Goal: Complete application form: Complete application form

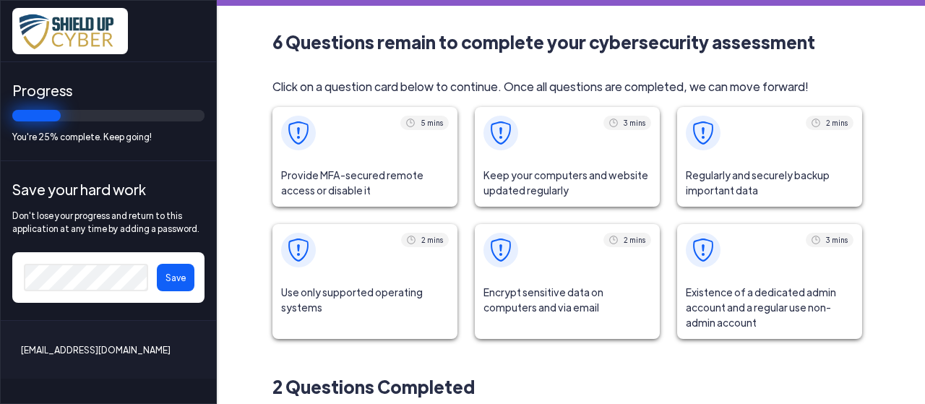
click at [297, 134] on img at bounding box center [298, 132] width 23 height 23
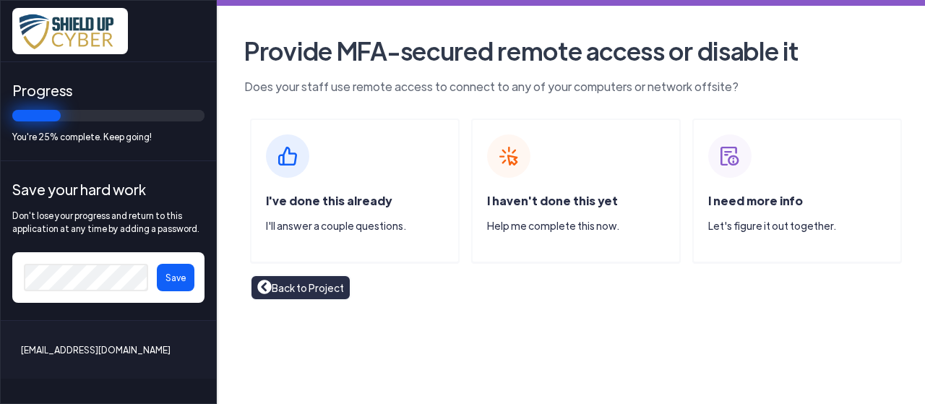
click at [296, 155] on img at bounding box center [287, 155] width 43 height 43
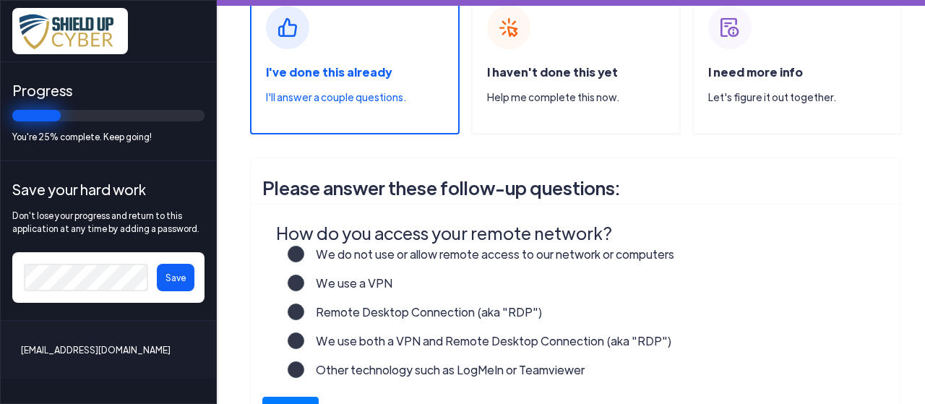
scroll to position [217, 0]
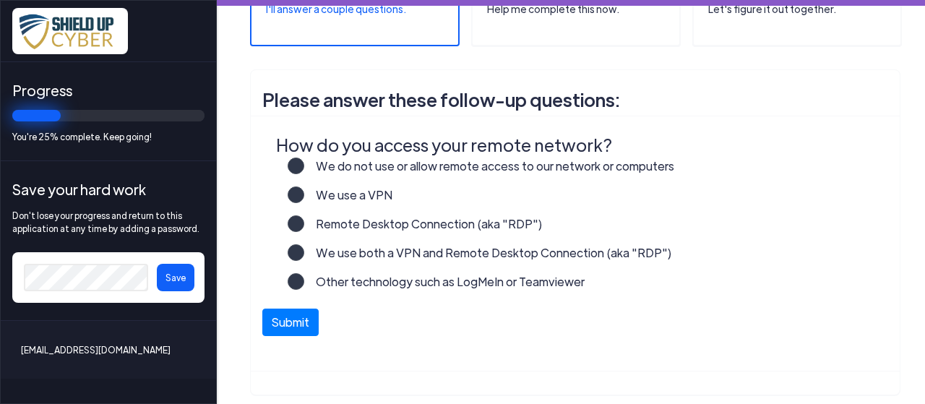
click at [304, 280] on label "Other technology such as LogMeIn or Teamviewer" at bounding box center [444, 287] width 280 height 29
click at [0, 0] on input "Other technology such as LogMeIn or Teamviewer" at bounding box center [0, 0] width 0 height 0
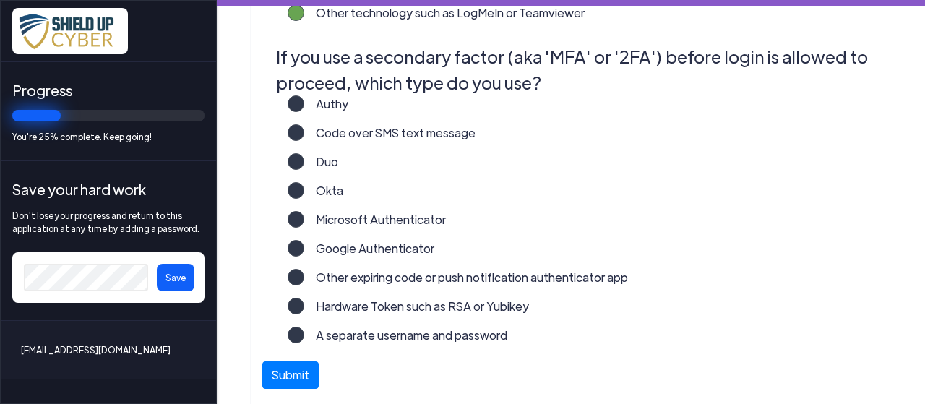
scroll to position [506, 0]
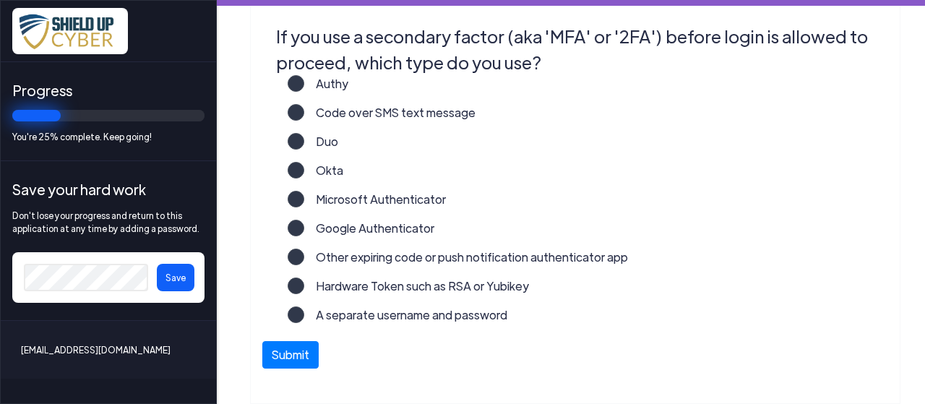
click at [304, 199] on label "Microsoft Authenticator" at bounding box center [375, 205] width 142 height 29
click at [0, 0] on input "Microsoft Authenticator" at bounding box center [0, 0] width 0 height 0
click at [291, 356] on button "Submit" at bounding box center [290, 351] width 56 height 27
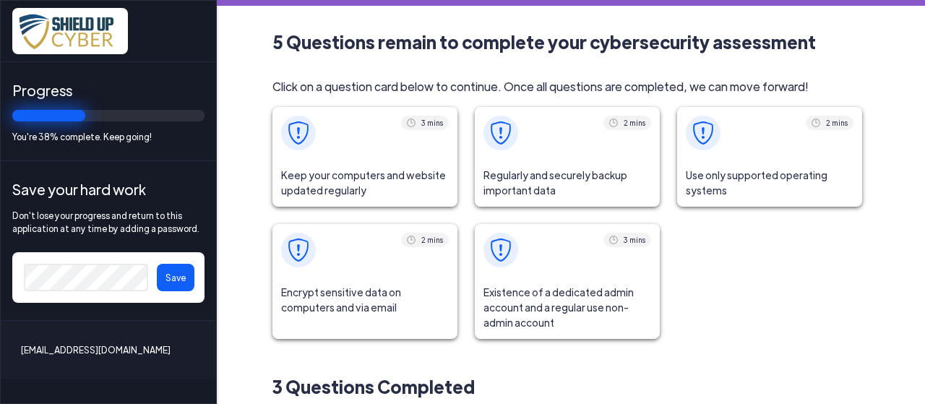
click at [186, 279] on button "Save" at bounding box center [176, 277] width 38 height 27
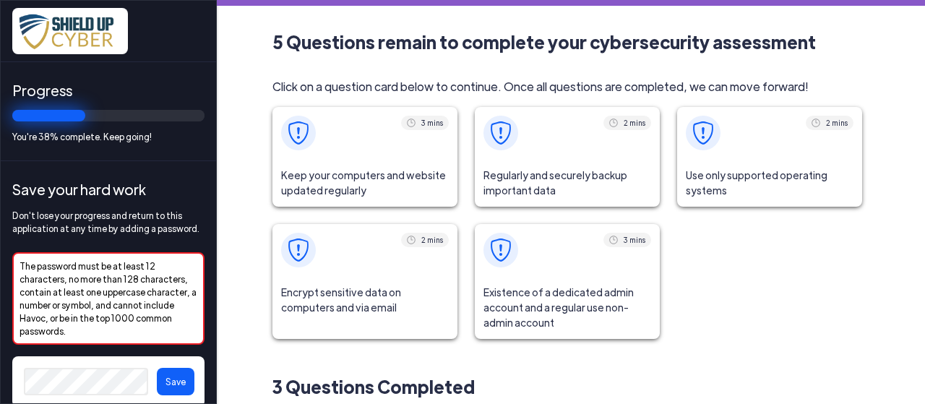
click at [301, 133] on img at bounding box center [298, 132] width 23 height 23
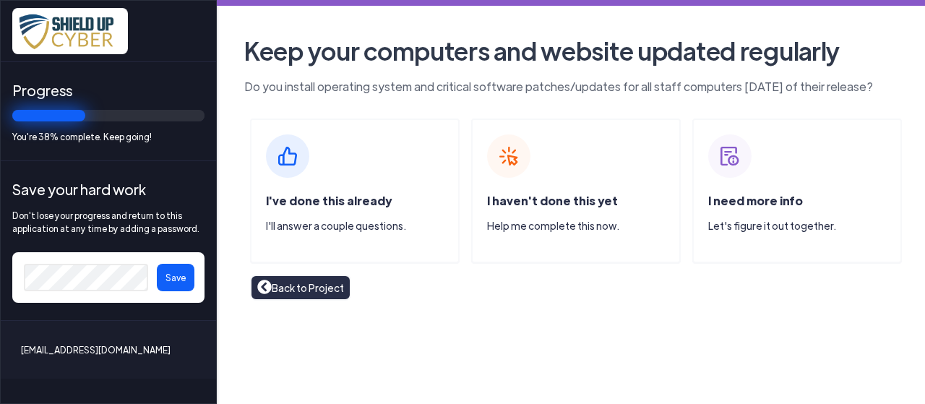
click at [291, 167] on img at bounding box center [287, 155] width 43 height 43
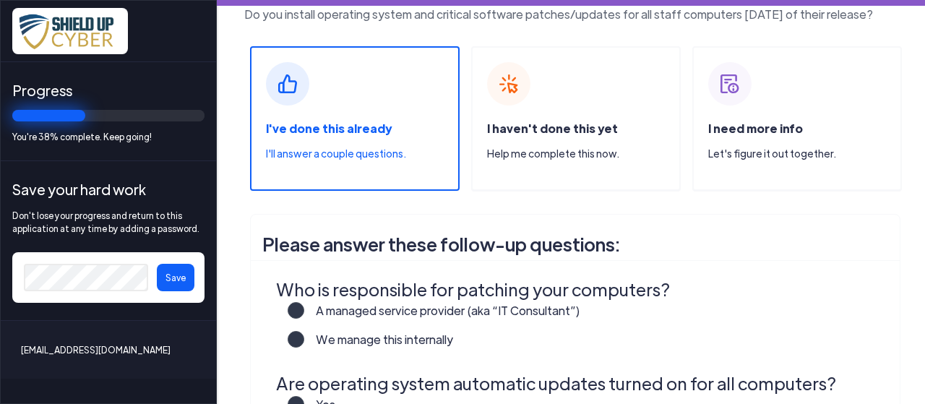
scroll to position [145, 0]
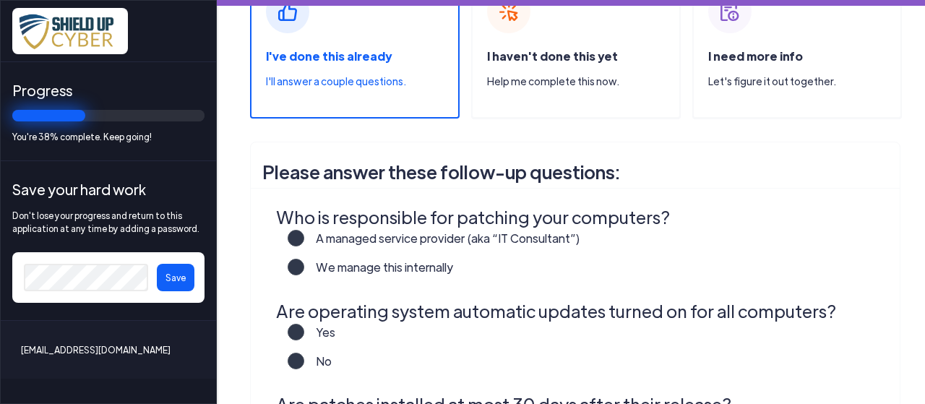
click at [304, 233] on label "A managed service provider (aka “IT Consultant”)" at bounding box center [442, 244] width 276 height 29
click at [0, 0] on input "A managed service provider (aka “IT Consultant”)" at bounding box center [0, 0] width 0 height 0
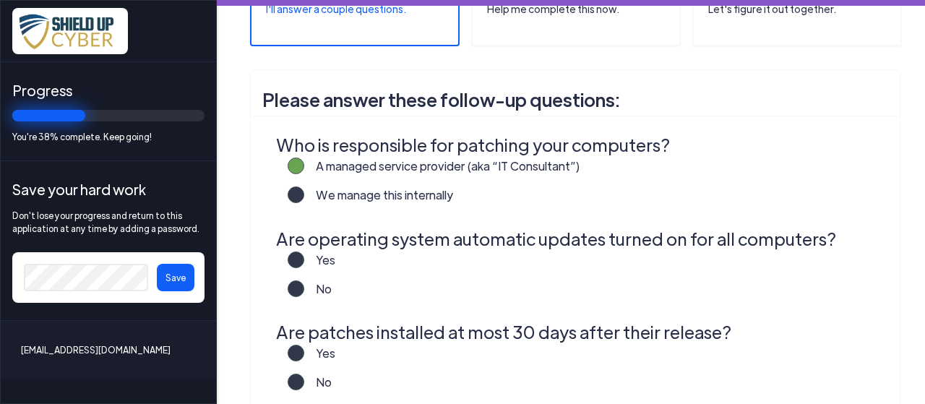
scroll to position [289, 0]
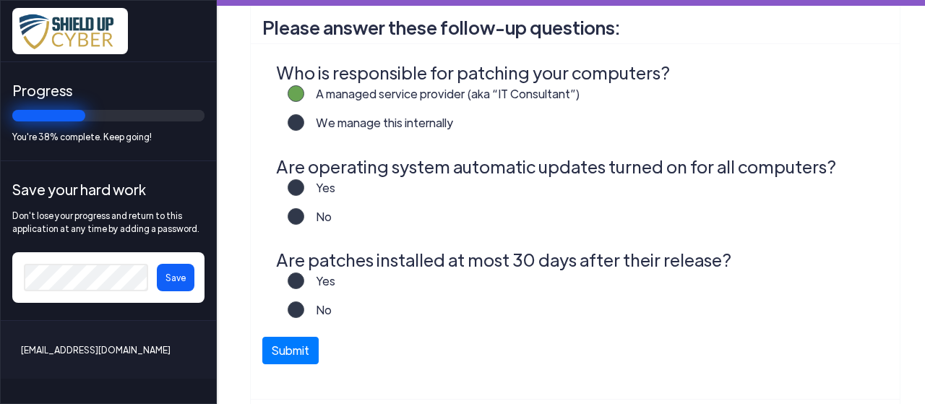
click at [304, 218] on label "No" at bounding box center [317, 222] width 27 height 29
click at [0, 0] on input "No" at bounding box center [0, 0] width 0 height 0
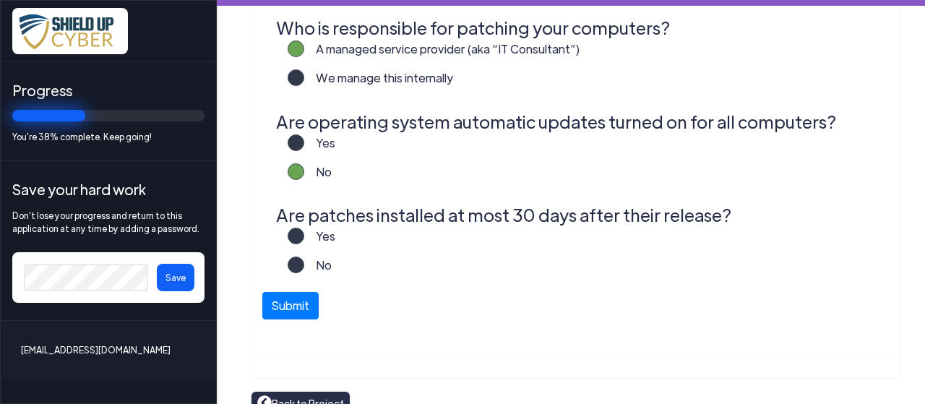
scroll to position [356, 0]
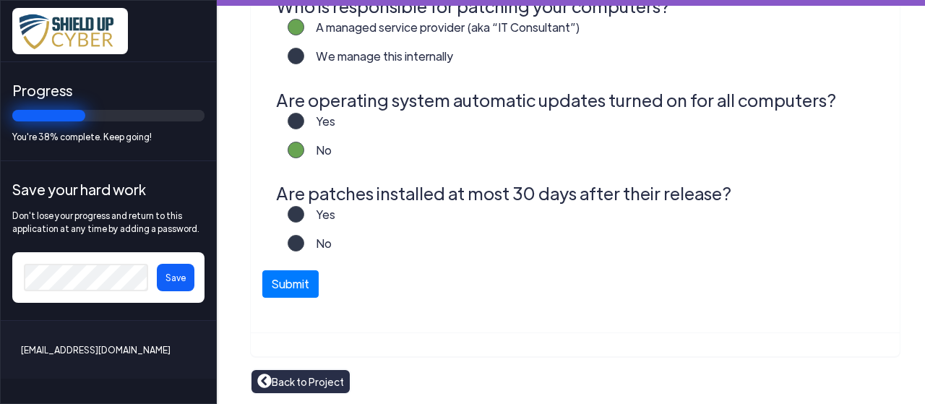
click at [304, 210] on label "Yes" at bounding box center [319, 220] width 31 height 29
click at [0, 0] on input "Yes" at bounding box center [0, 0] width 0 height 0
click at [307, 280] on button "Submit" at bounding box center [290, 280] width 56 height 27
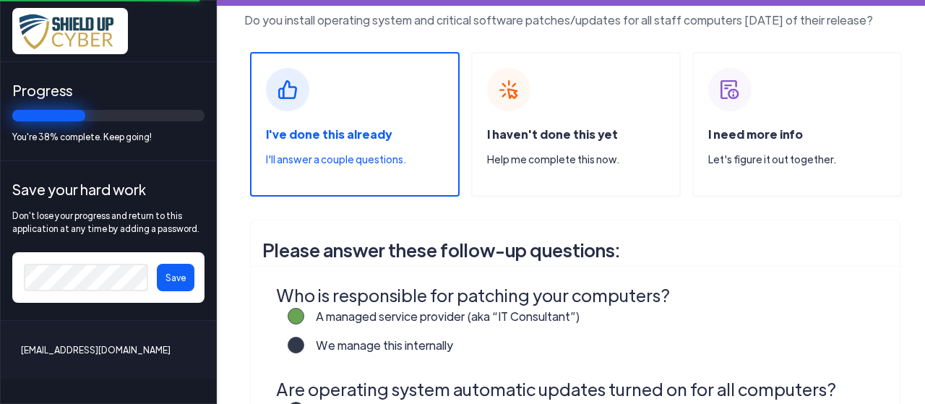
scroll to position [0, 0]
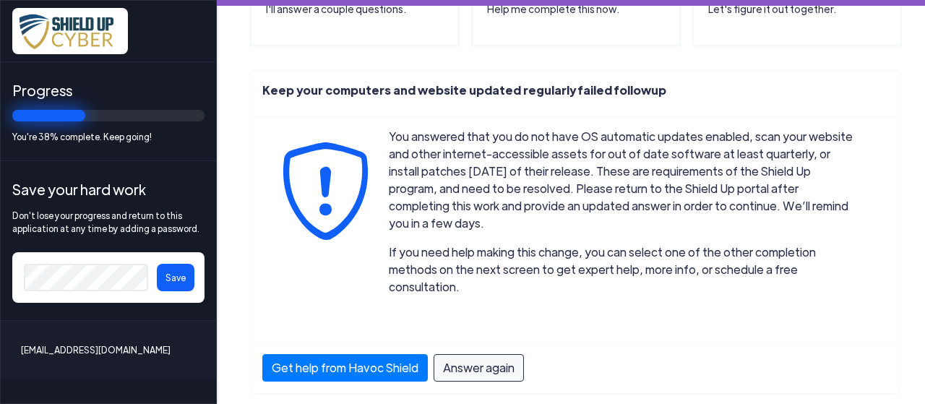
scroll to position [220, 0]
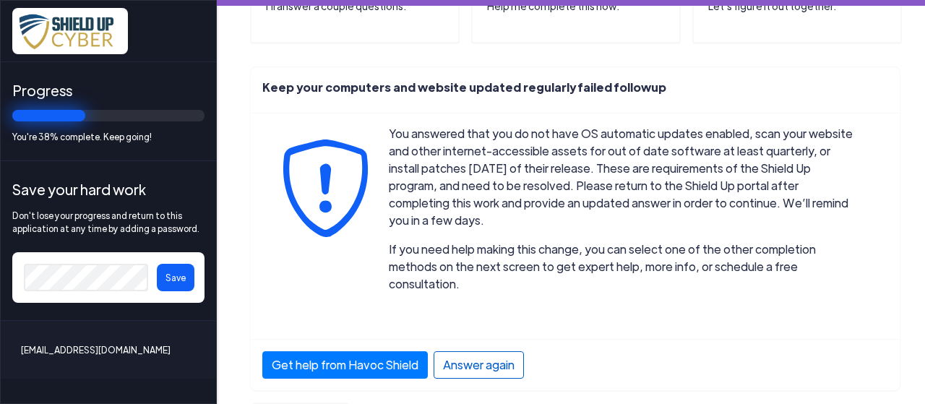
click at [480, 351] on div "Answer again" at bounding box center [479, 364] width 90 height 27
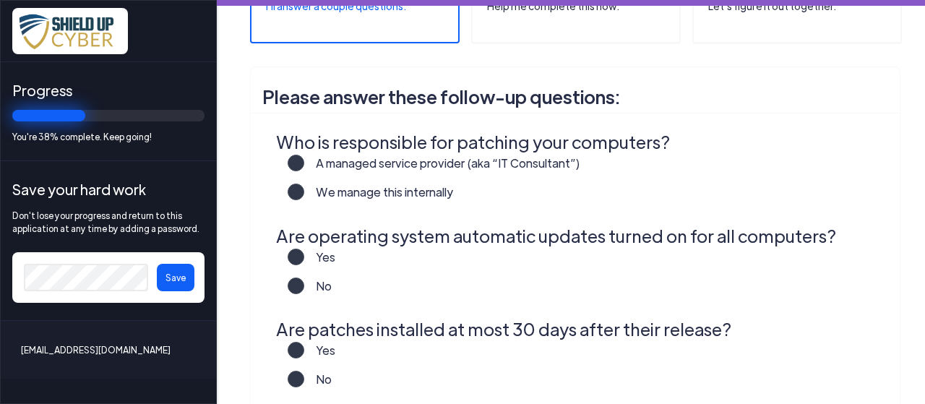
click at [285, 254] on div "Yes" at bounding box center [575, 263] width 611 height 29
click at [304, 254] on label "Yes" at bounding box center [319, 263] width 31 height 29
click at [0, 0] on input "Yes" at bounding box center [0, 0] width 0 height 0
click at [304, 157] on label "A managed service provider (aka “IT Consultant”)" at bounding box center [442, 169] width 276 height 29
click at [0, 0] on input "A managed service provider (aka “IT Consultant”)" at bounding box center [0, 0] width 0 height 0
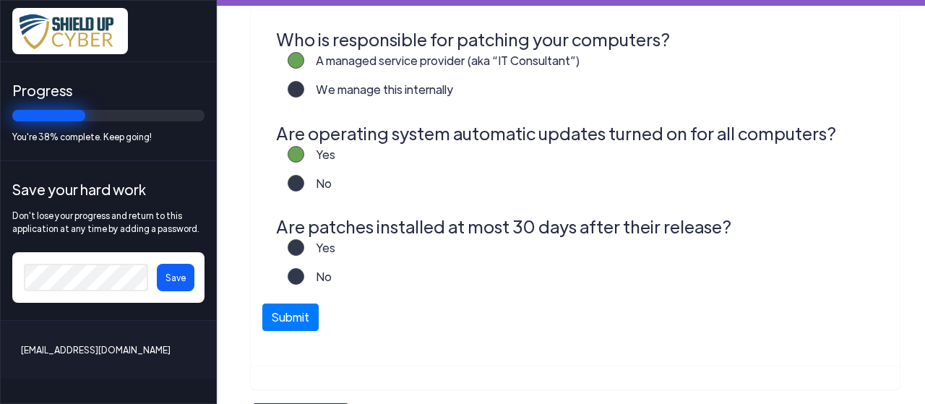
scroll to position [356, 0]
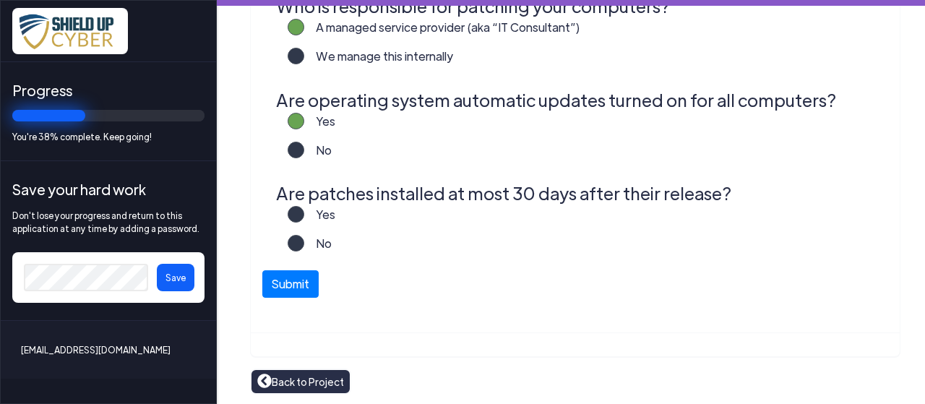
click at [304, 212] on label "Yes" at bounding box center [319, 220] width 31 height 29
click at [0, 0] on input "Yes" at bounding box center [0, 0] width 0 height 0
click at [305, 277] on button "Submit" at bounding box center [290, 280] width 56 height 27
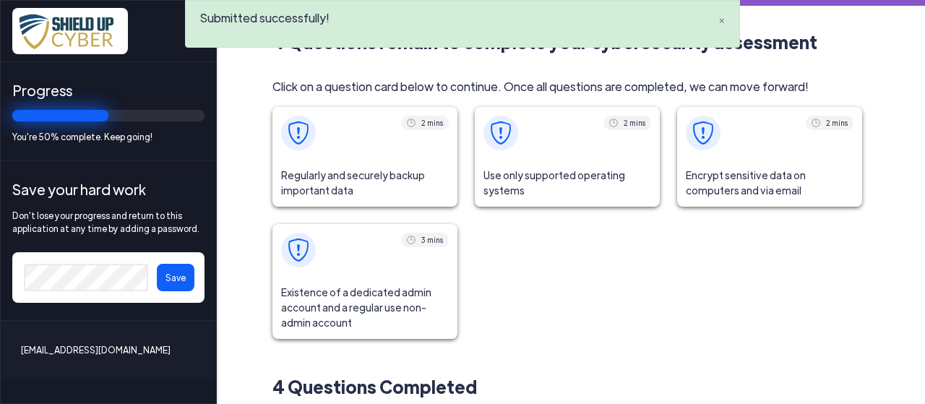
click at [357, 147] on span at bounding box center [364, 133] width 185 height 52
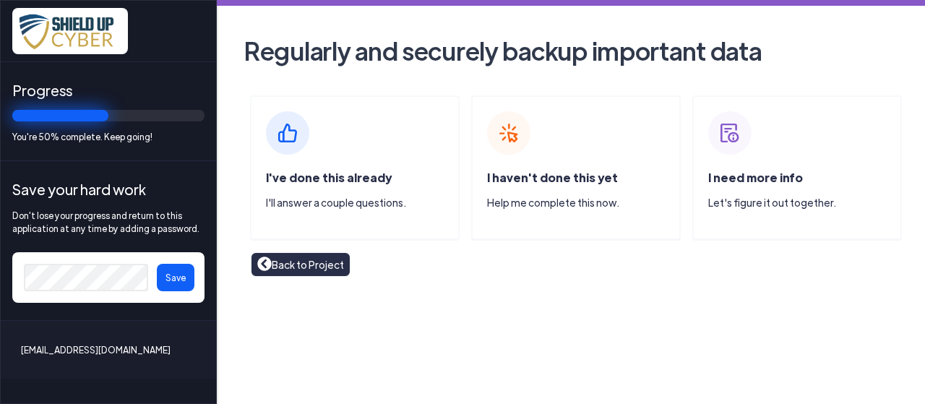
click at [298, 139] on img at bounding box center [287, 132] width 43 height 43
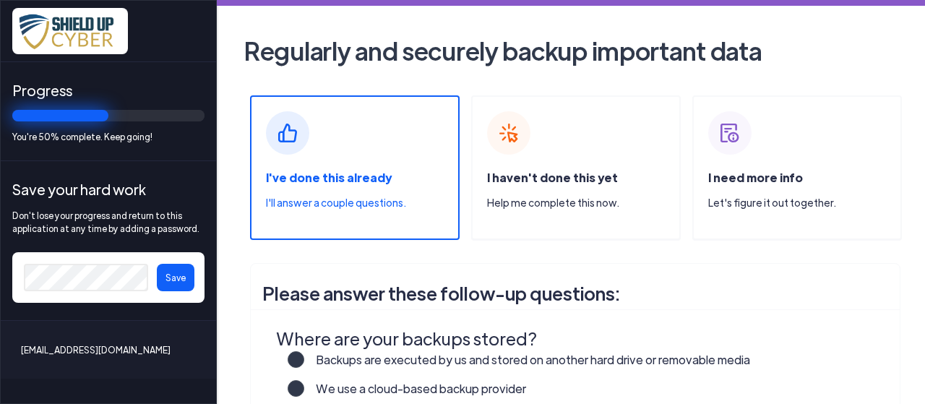
scroll to position [145, 0]
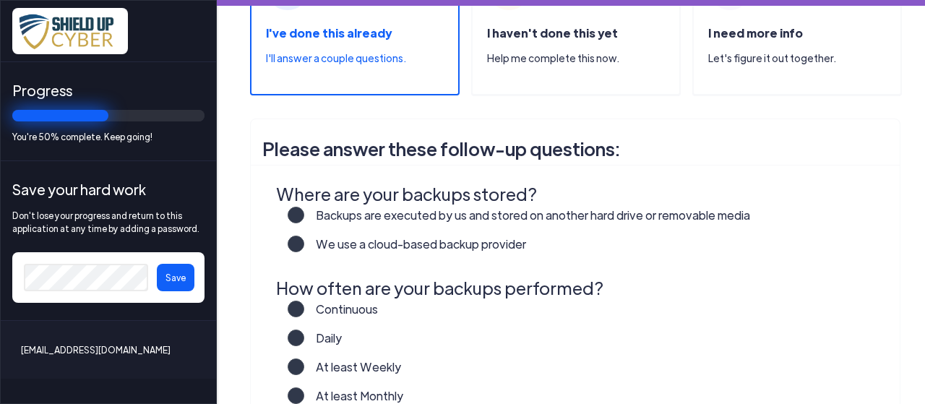
click at [304, 242] on label "We use a cloud-based backup provider" at bounding box center [415, 250] width 222 height 29
click at [0, 0] on input "We use a cloud-based backup provider" at bounding box center [0, 0] width 0 height 0
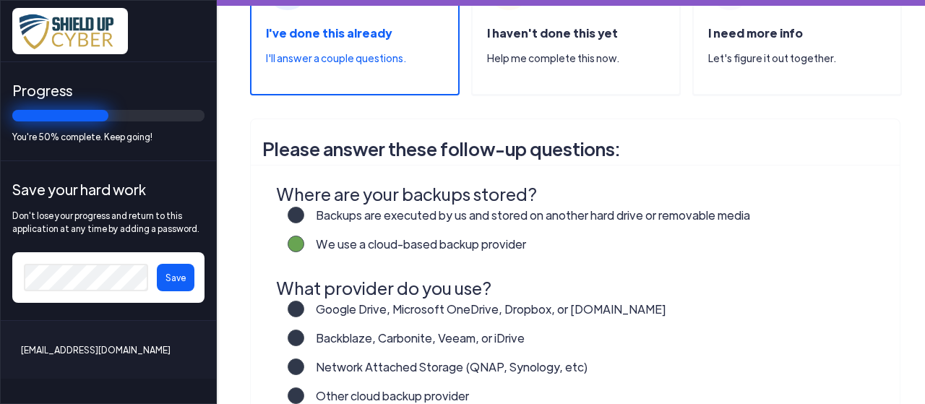
scroll to position [217, 0]
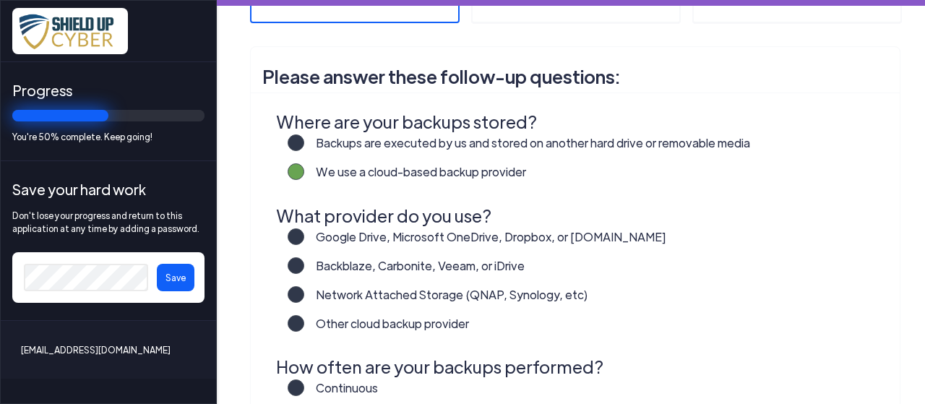
click at [304, 325] on label "Other cloud backup provider" at bounding box center [386, 329] width 165 height 29
click at [0, 0] on input "Other cloud backup provider" at bounding box center [0, 0] width 0 height 0
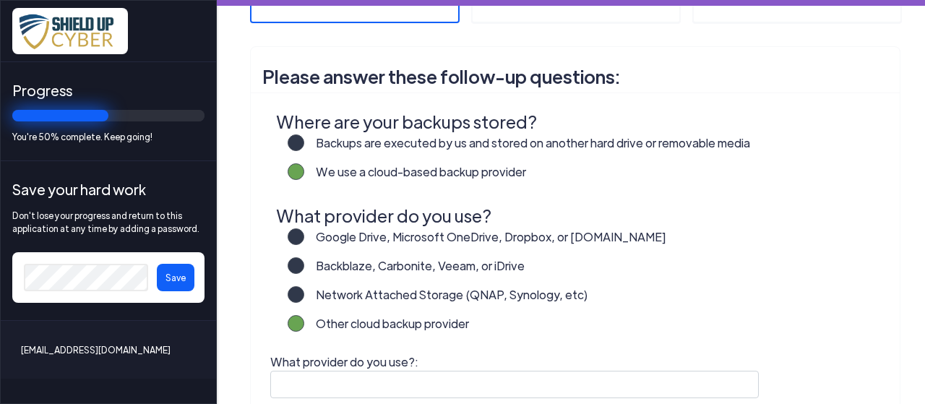
scroll to position [289, 0]
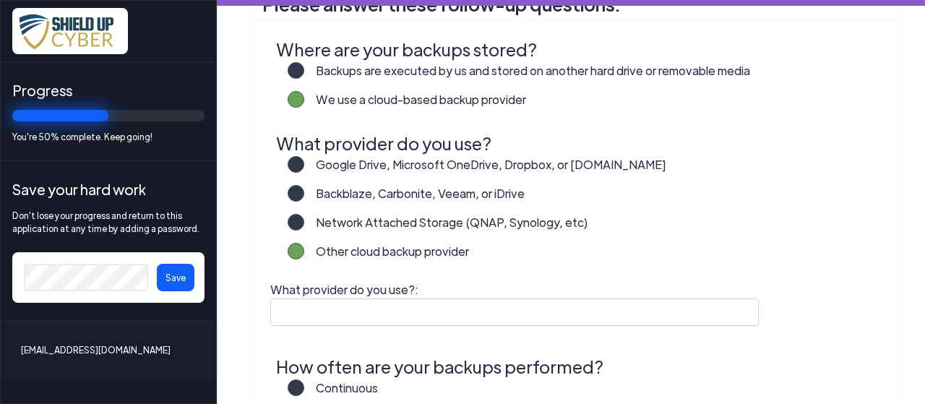
click at [369, 333] on fieldset "What provider do you use?:" at bounding box center [575, 314] width 626 height 72
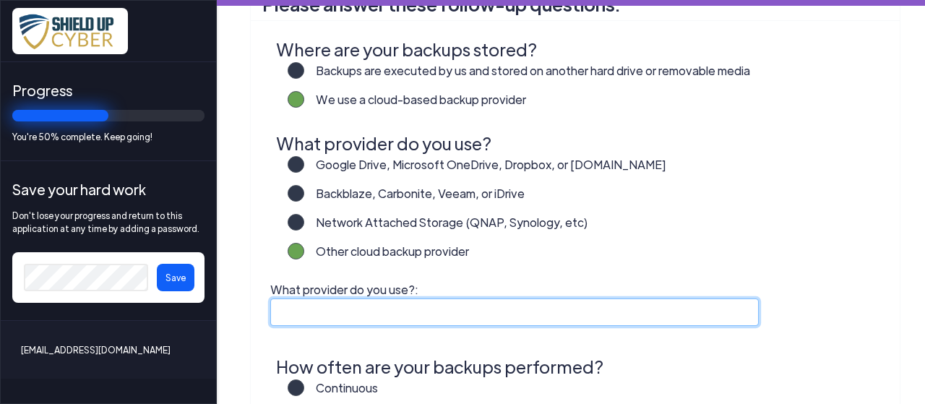
click at [370, 322] on input "What provider do you use?:" at bounding box center [514, 311] width 489 height 27
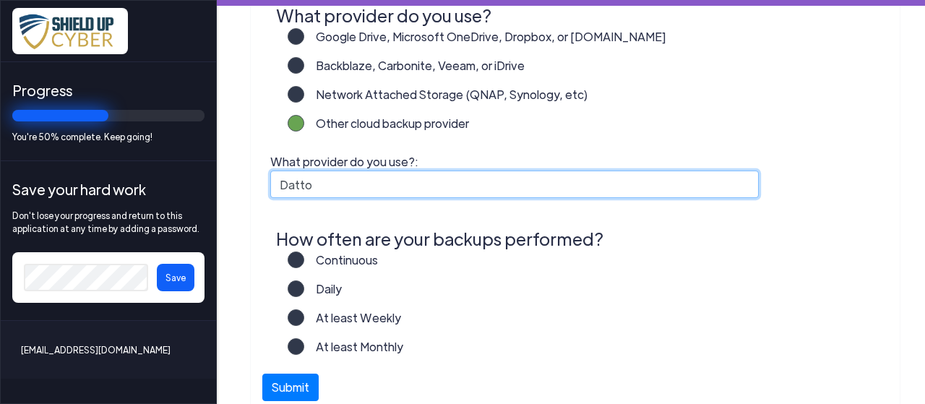
scroll to position [434, 0]
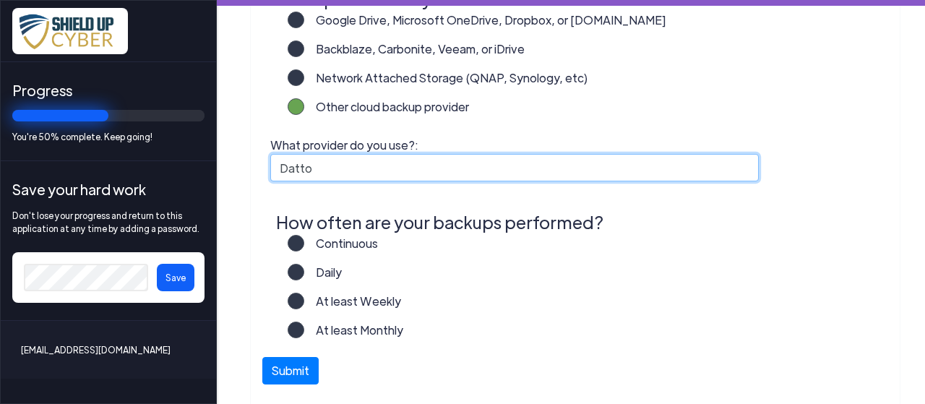
type input "Datto"
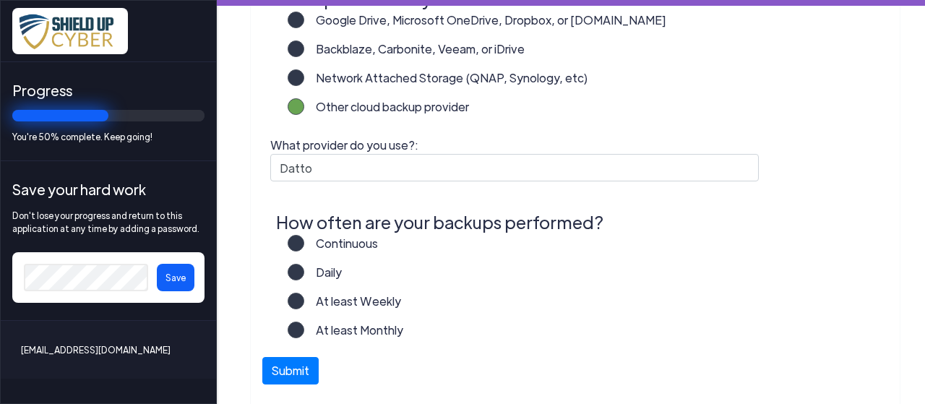
click at [304, 243] on label "Continuous" at bounding box center [341, 249] width 74 height 29
click at [0, 0] on input "Continuous" at bounding box center [0, 0] width 0 height 0
click at [303, 368] on button "Submit" at bounding box center [290, 366] width 56 height 27
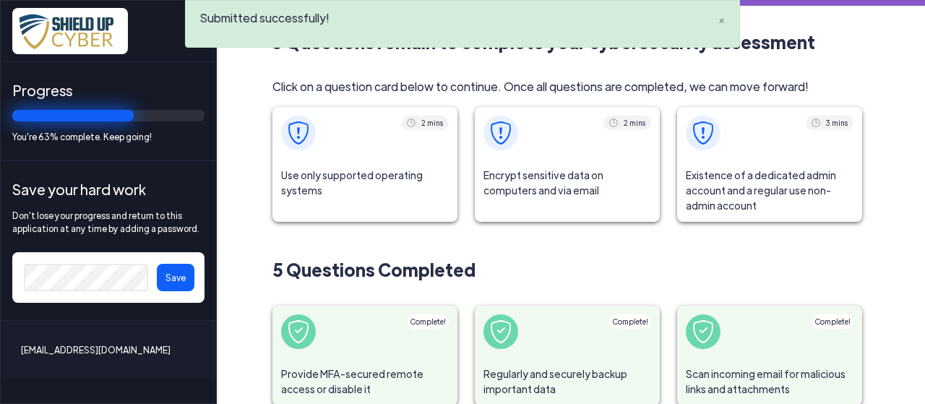
click at [295, 139] on img at bounding box center [298, 132] width 23 height 23
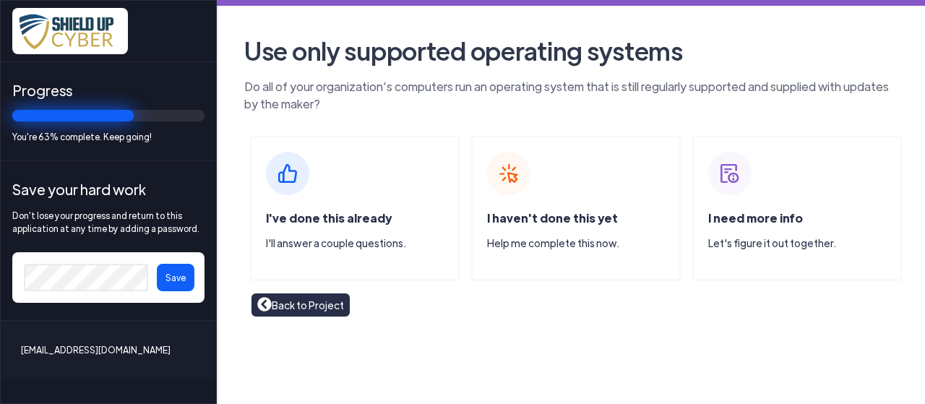
click at [291, 172] on img at bounding box center [287, 173] width 43 height 43
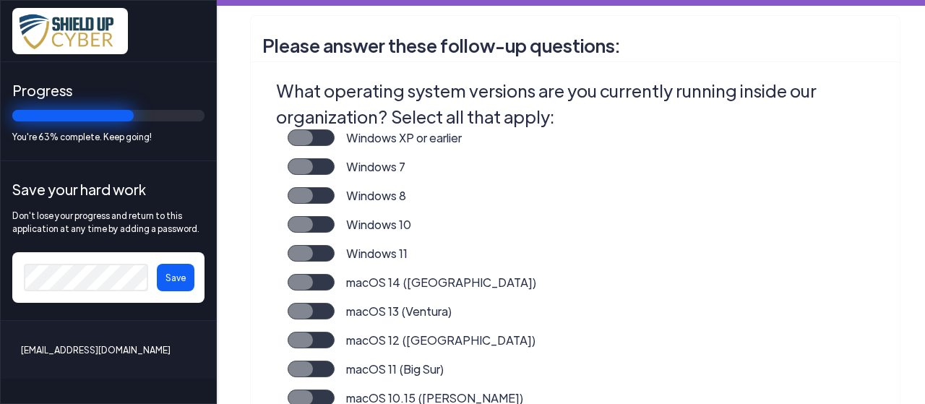
scroll to position [289, 0]
click at [335, 215] on label "Windows 10" at bounding box center [373, 229] width 77 height 29
click at [0, 0] on input "Windows 10" at bounding box center [0, 0] width 0 height 0
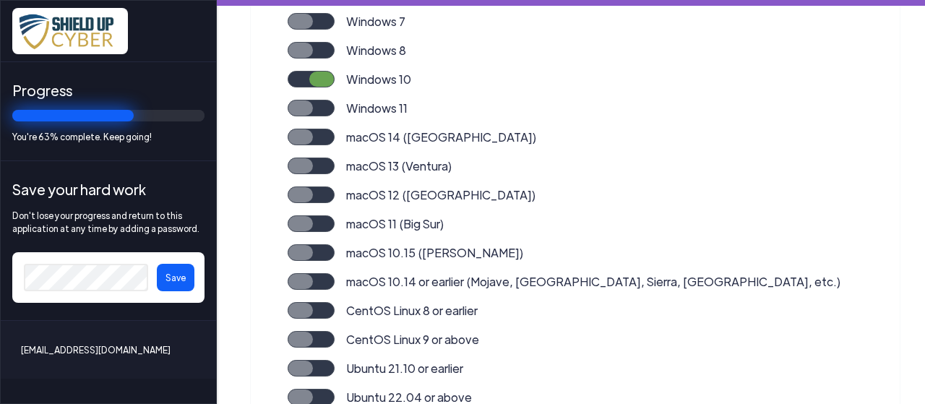
scroll to position [506, 0]
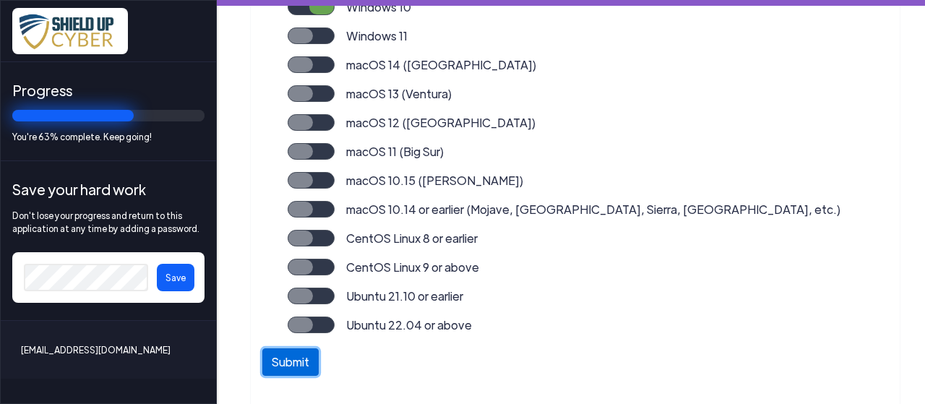
click at [281, 364] on button "Submit" at bounding box center [290, 361] width 56 height 27
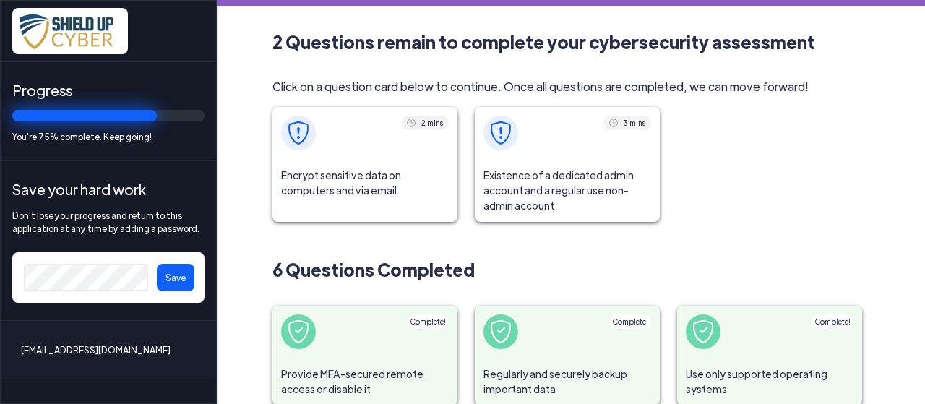
click at [297, 138] on img at bounding box center [298, 132] width 23 height 23
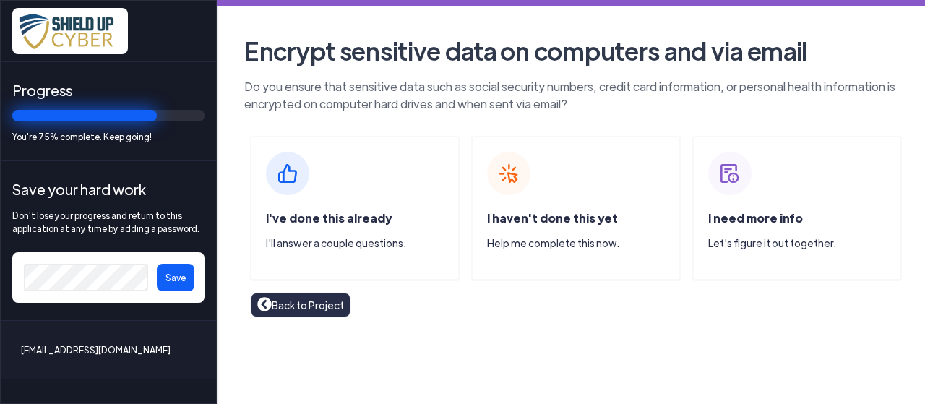
click at [296, 174] on img at bounding box center [287, 173] width 43 height 43
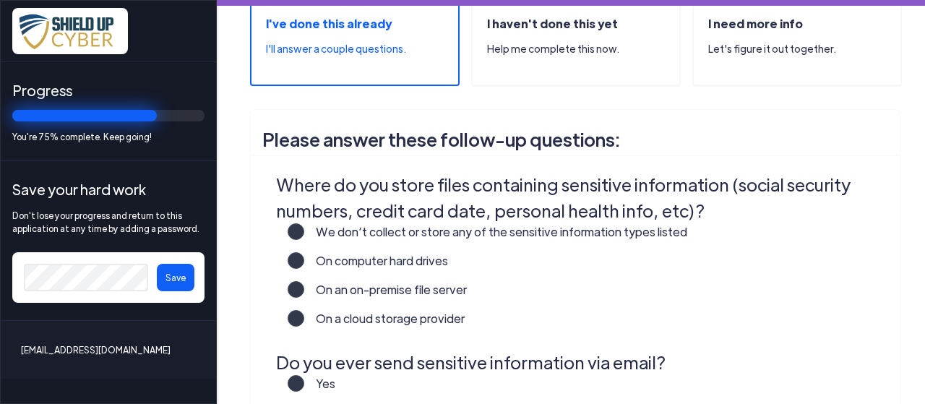
scroll to position [217, 0]
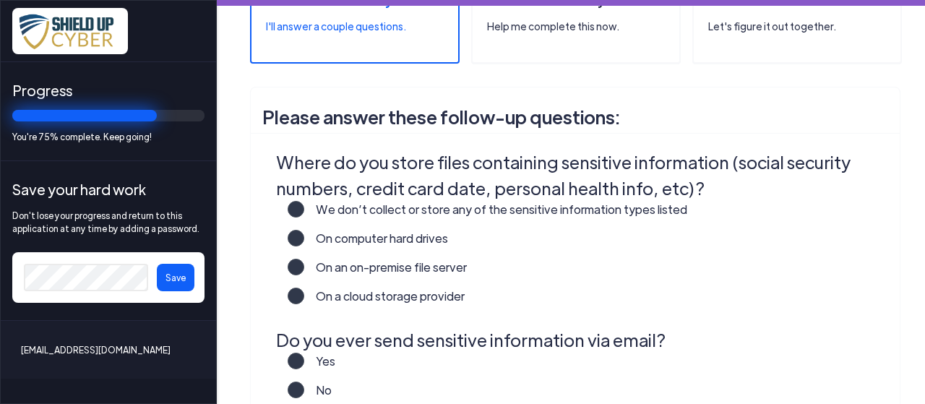
click at [304, 267] on label "On an on-premise file server" at bounding box center [385, 273] width 163 height 29
click at [0, 0] on input "On an on-premise file server" at bounding box center [0, 0] width 0 height 0
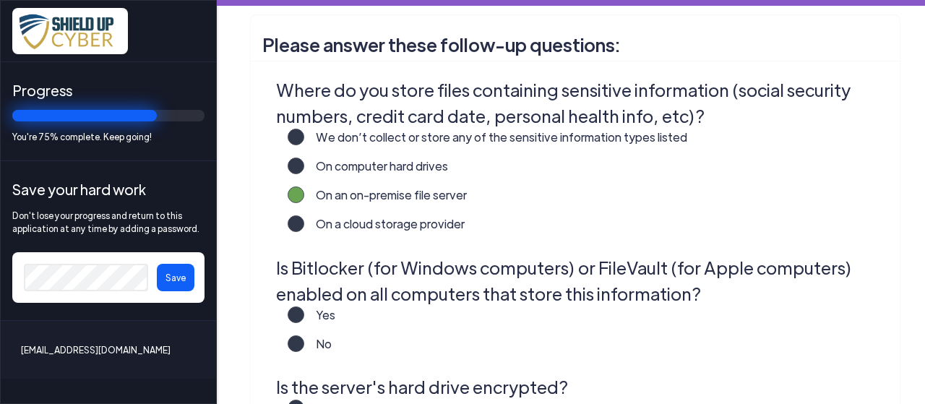
scroll to position [361, 0]
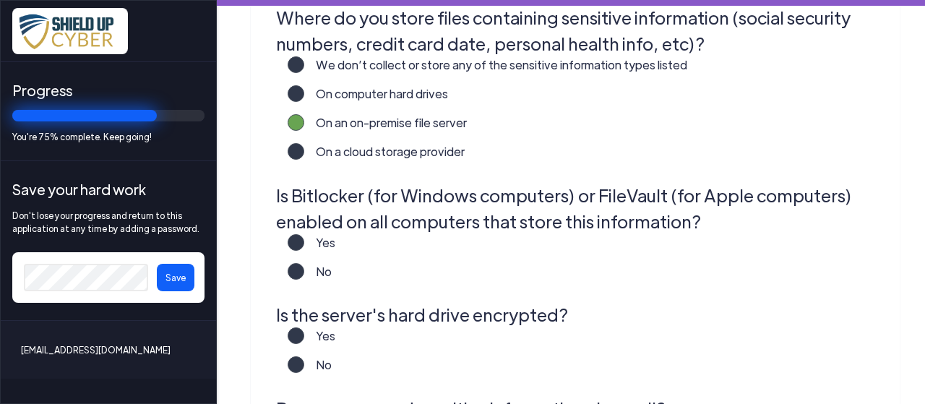
click at [304, 276] on label "No" at bounding box center [317, 277] width 27 height 29
click at [0, 0] on input "No" at bounding box center [0, 0] width 0 height 0
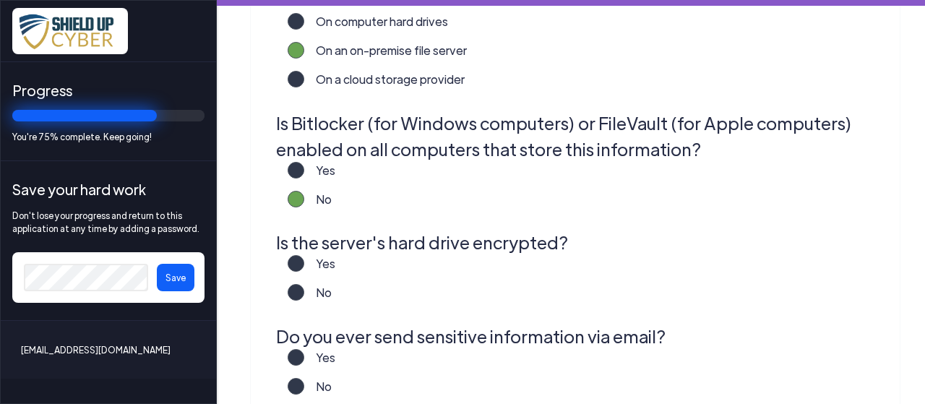
click at [304, 265] on label "Yes" at bounding box center [319, 269] width 31 height 29
click at [0, 0] on input "Yes" at bounding box center [0, 0] width 0 height 0
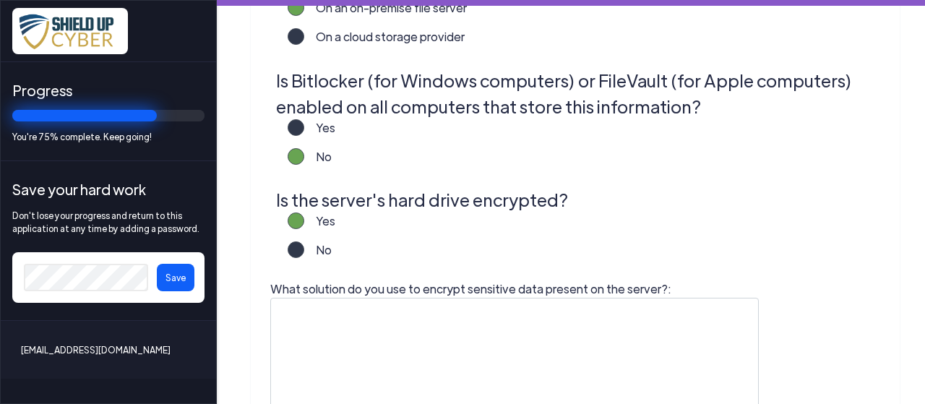
scroll to position [506, 0]
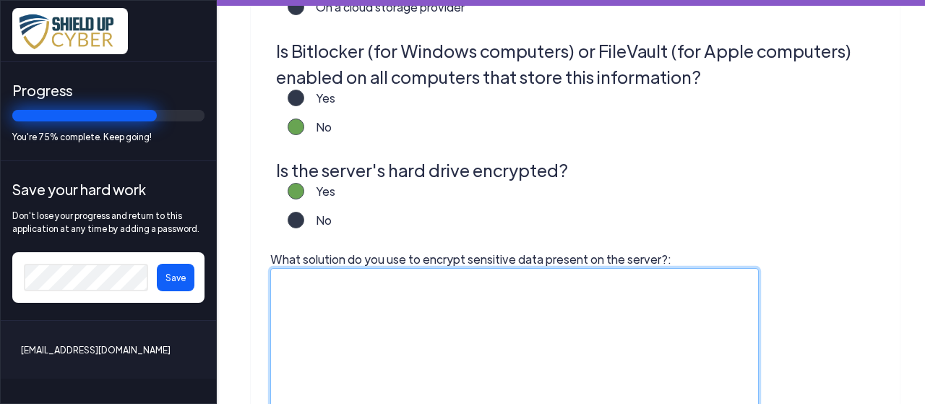
click at [403, 285] on textarea "What solution do you use to encrypt sensitive data present on the server?:" at bounding box center [514, 358] width 489 height 181
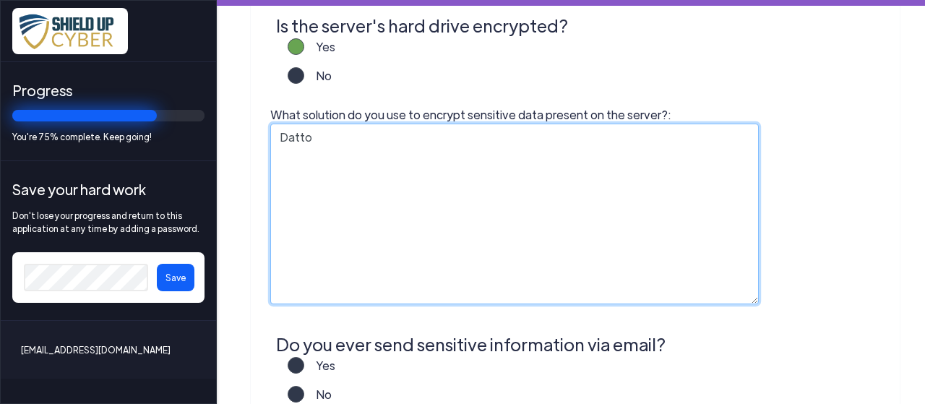
scroll to position [795, 0]
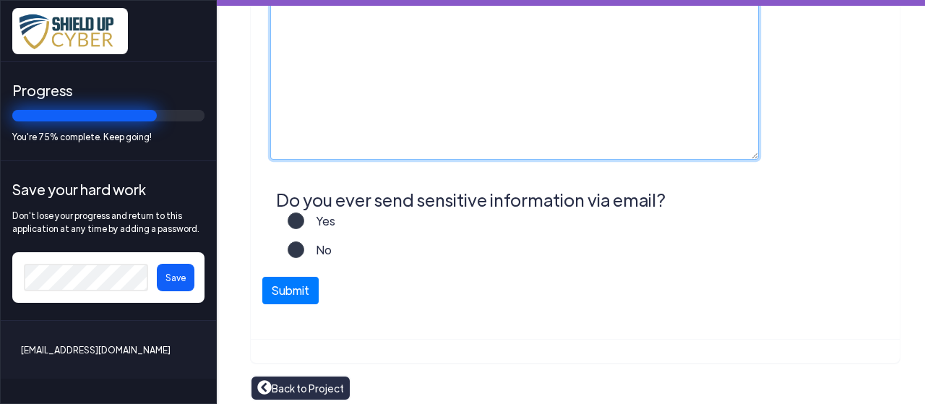
type textarea "Datto"
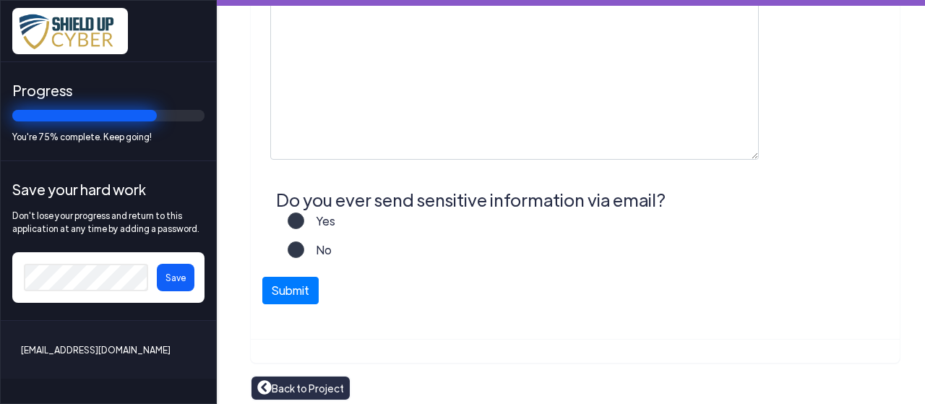
click at [304, 219] on label "Yes" at bounding box center [319, 226] width 31 height 29
click at [0, 0] on input "Yes" at bounding box center [0, 0] width 0 height 0
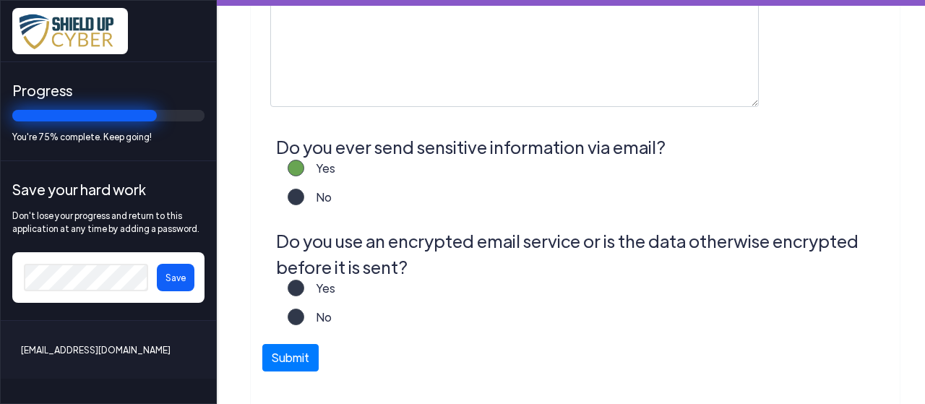
scroll to position [867, 0]
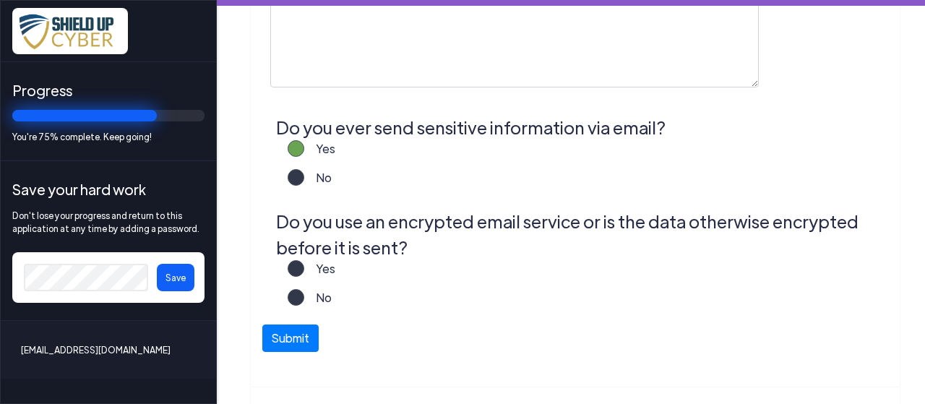
click at [304, 270] on label "Yes" at bounding box center [319, 274] width 31 height 29
click at [0, 0] on input "Yes" at bounding box center [0, 0] width 0 height 0
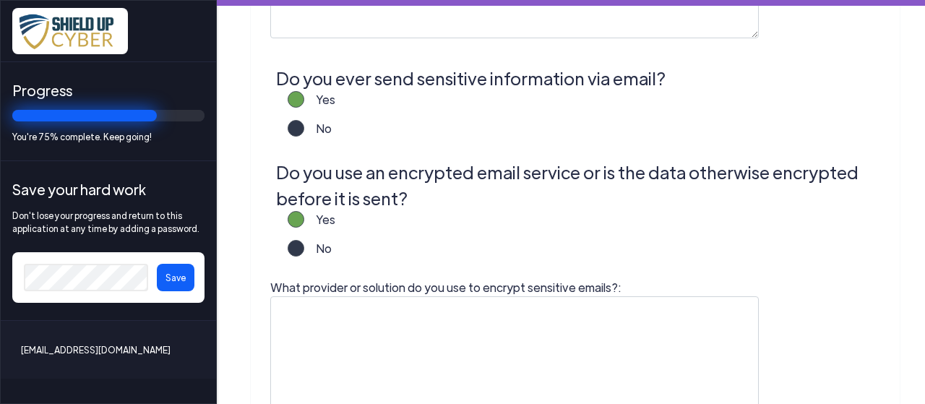
scroll to position [940, 0]
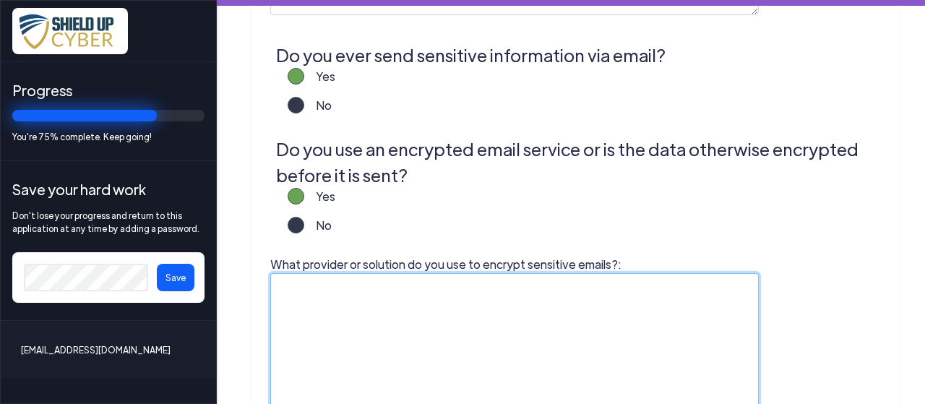
click at [398, 294] on textarea "What provider or solution do you use to encrypt sensitive emails?:" at bounding box center [514, 363] width 489 height 181
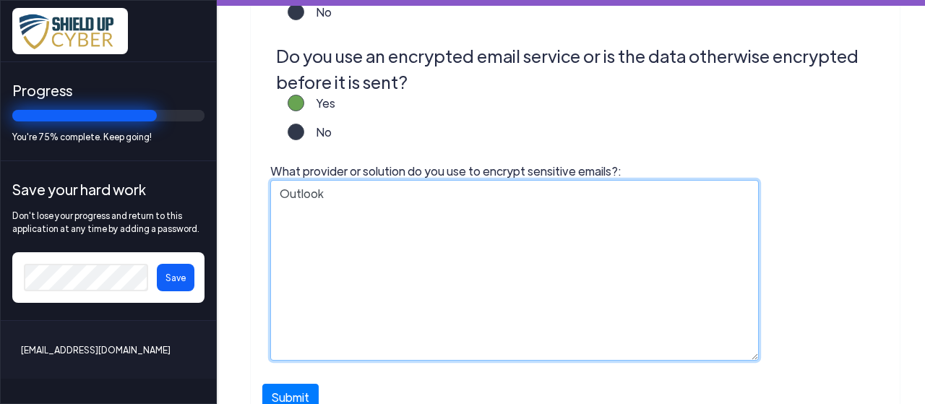
scroll to position [1084, 0]
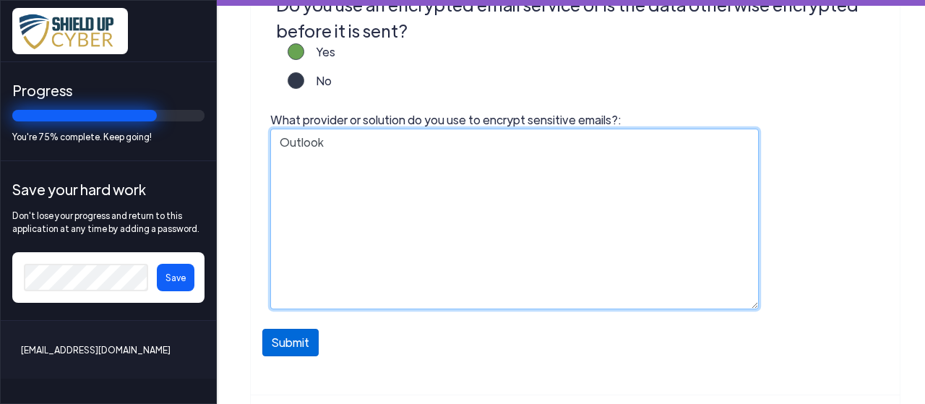
type textarea "Outlook"
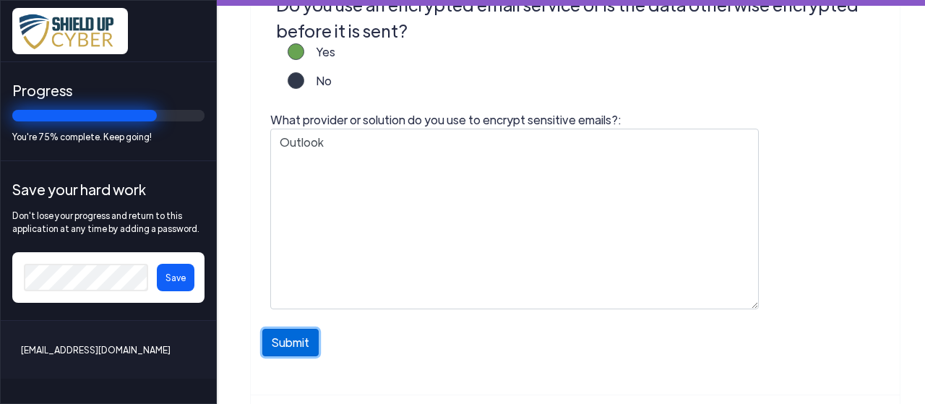
click at [302, 348] on button "Submit" at bounding box center [290, 342] width 56 height 27
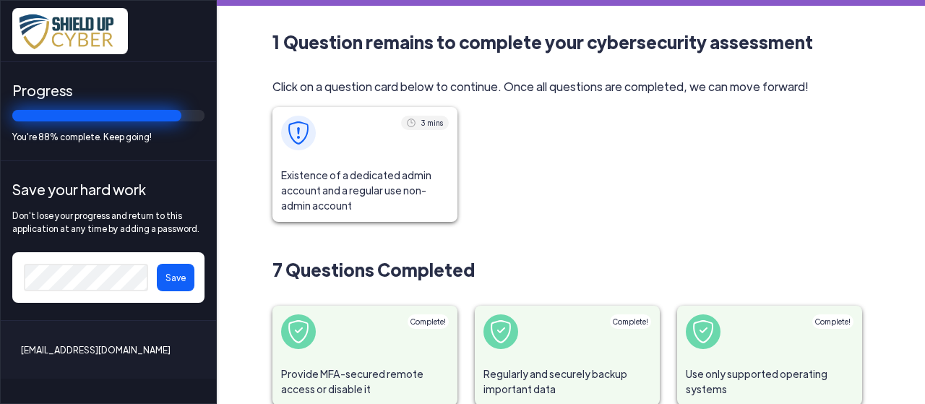
click at [304, 138] on img at bounding box center [298, 132] width 23 height 23
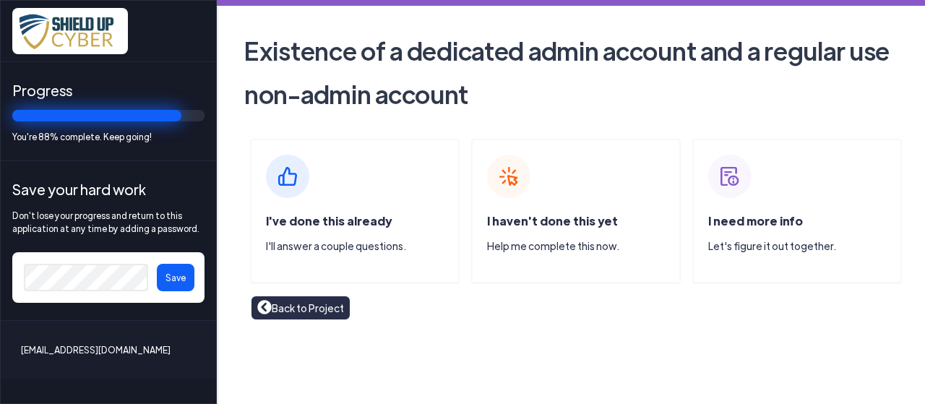
click at [296, 181] on img at bounding box center [287, 176] width 43 height 43
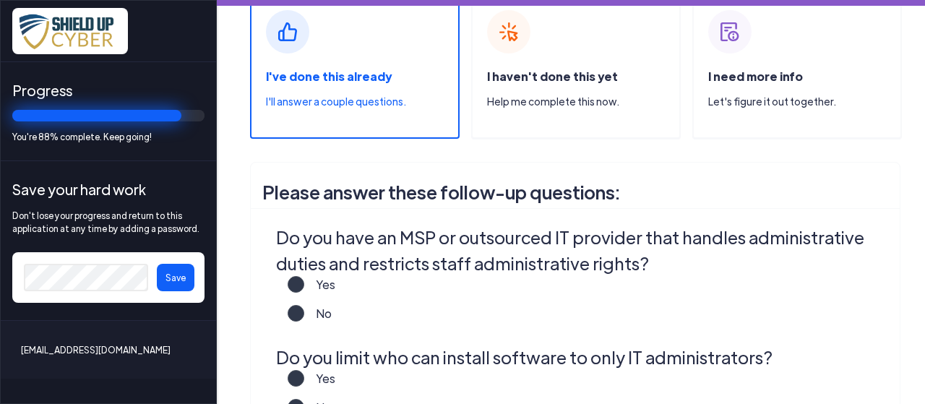
scroll to position [217, 0]
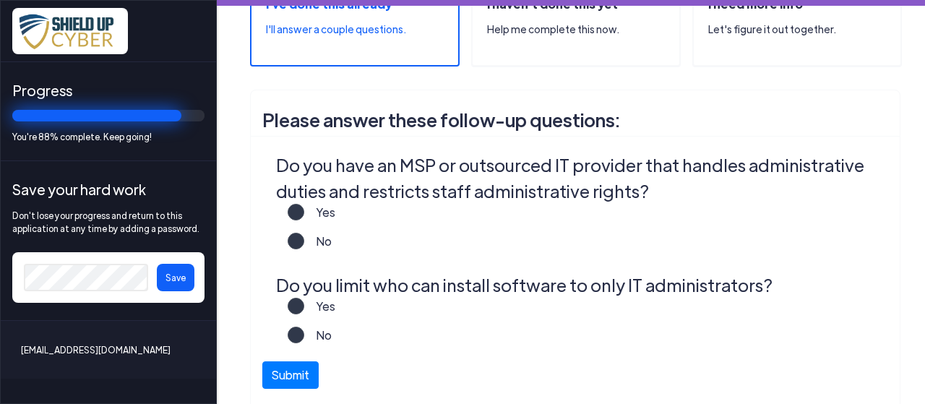
click at [304, 207] on label "Yes" at bounding box center [319, 218] width 31 height 29
click at [0, 0] on input "Yes" at bounding box center [0, 0] width 0 height 0
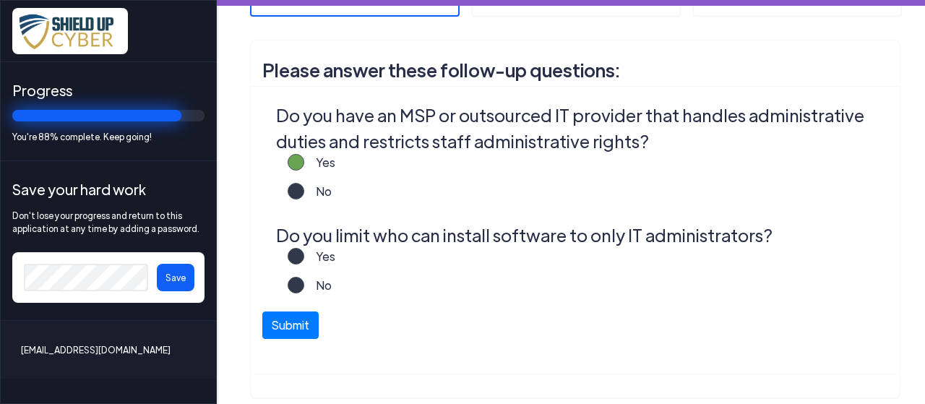
scroll to position [289, 0]
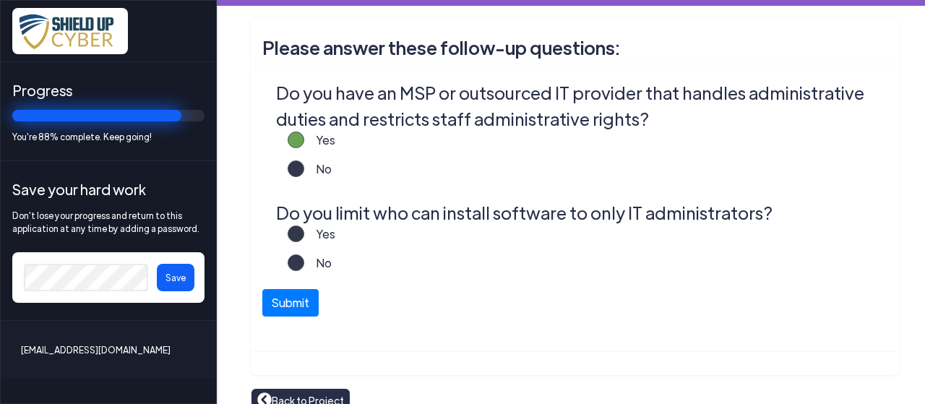
click at [304, 235] on label "Yes" at bounding box center [319, 240] width 31 height 29
click at [0, 0] on input "Yes" at bounding box center [0, 0] width 0 height 0
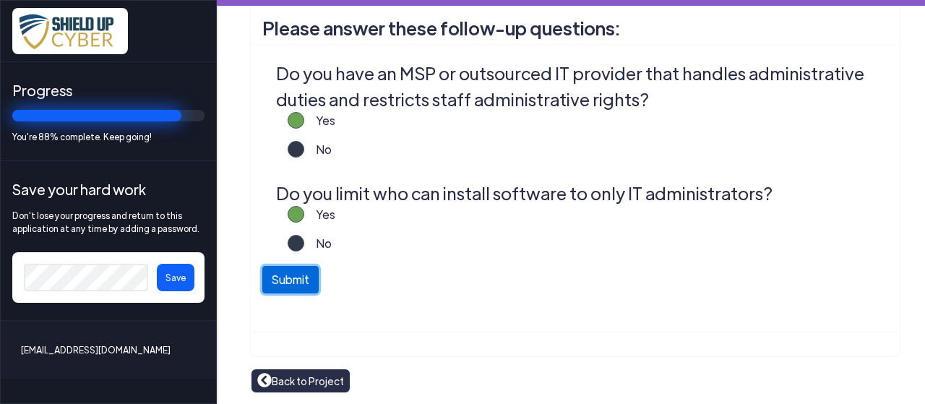
click at [312, 275] on button "Submit" at bounding box center [290, 279] width 56 height 27
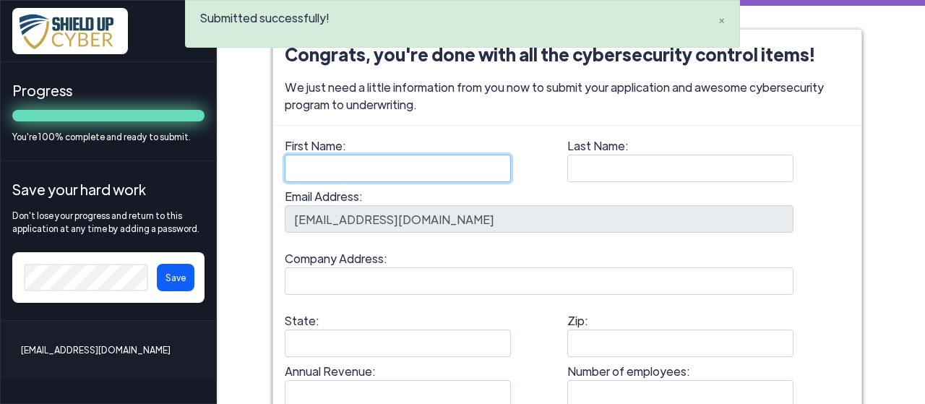
click at [396, 163] on input "First Name:" at bounding box center [398, 168] width 226 height 27
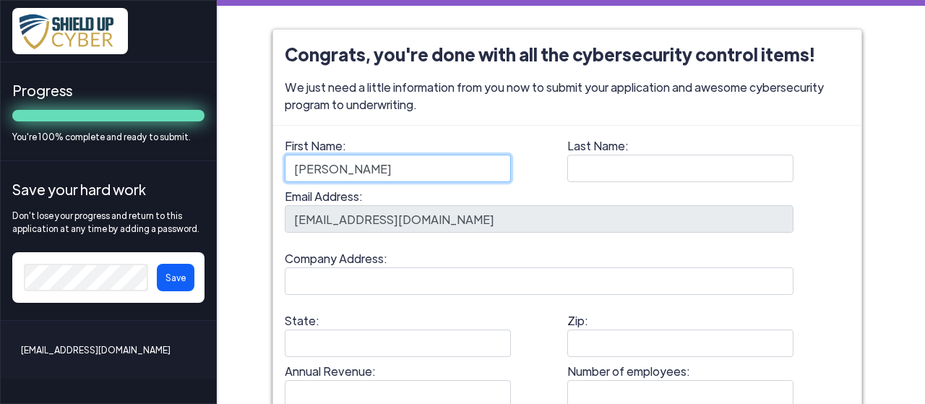
type input "John"
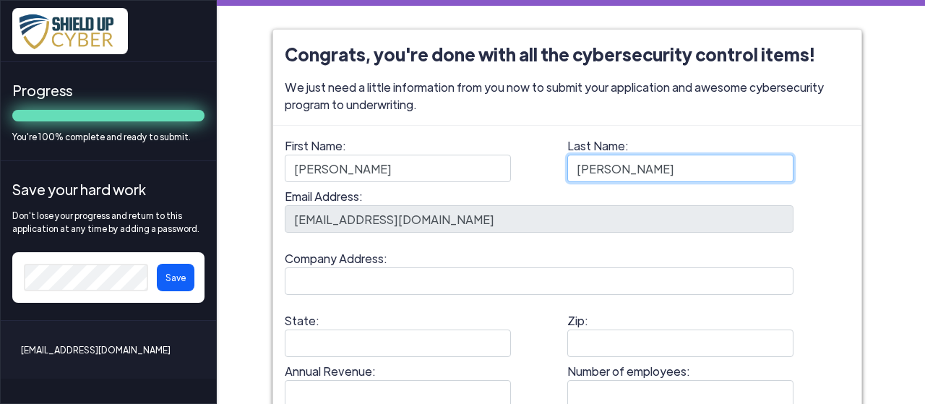
type input "Murphy"
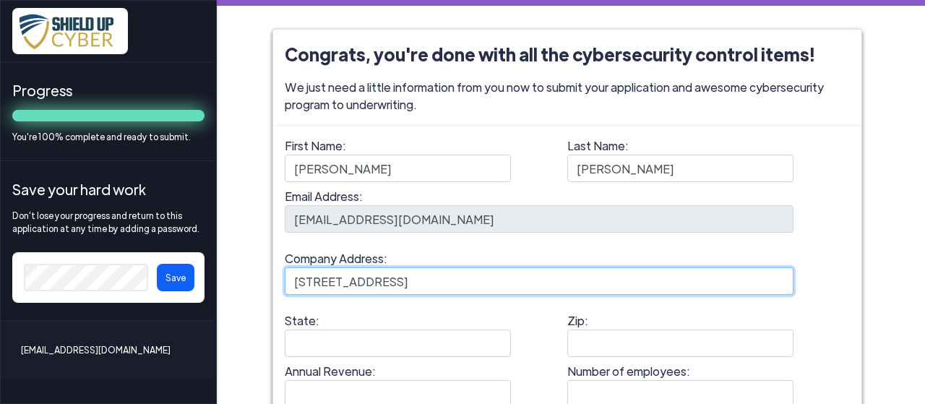
type input "220 Baltimore Street"
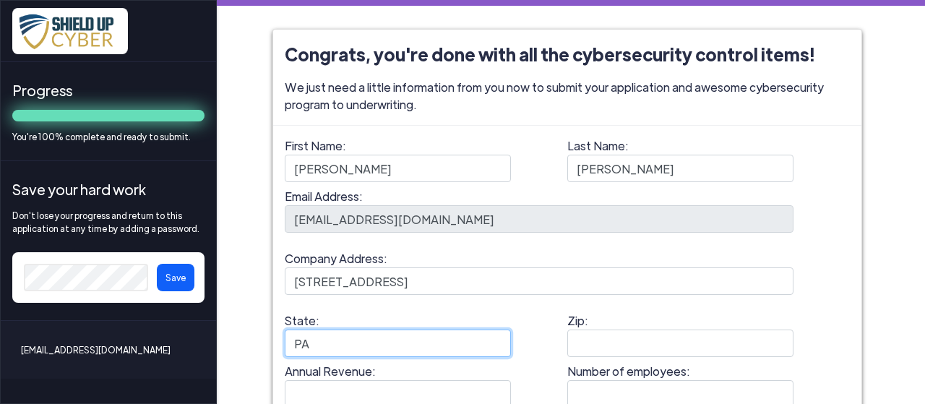
type input "PA"
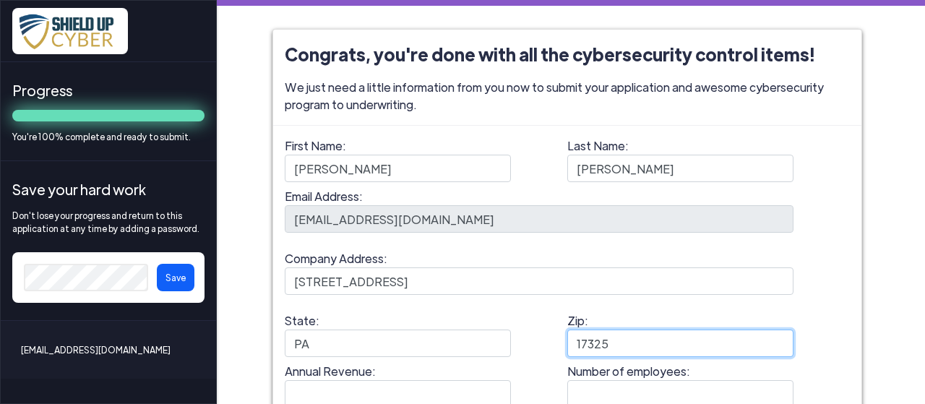
type input "17325"
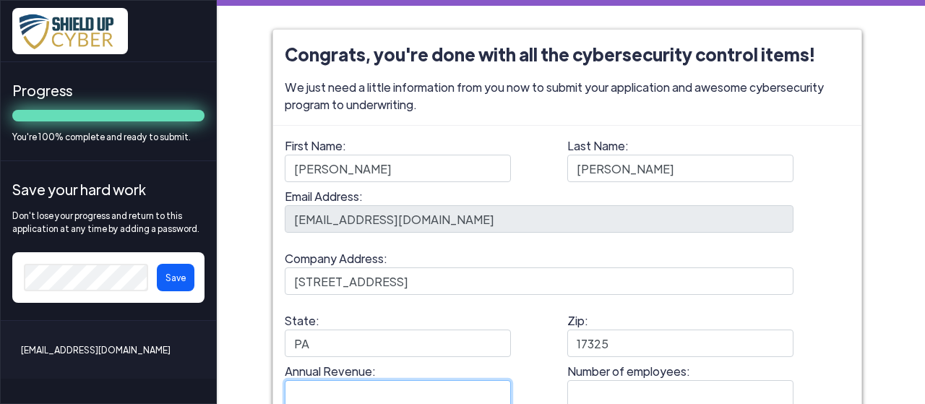
scroll to position [3, 0]
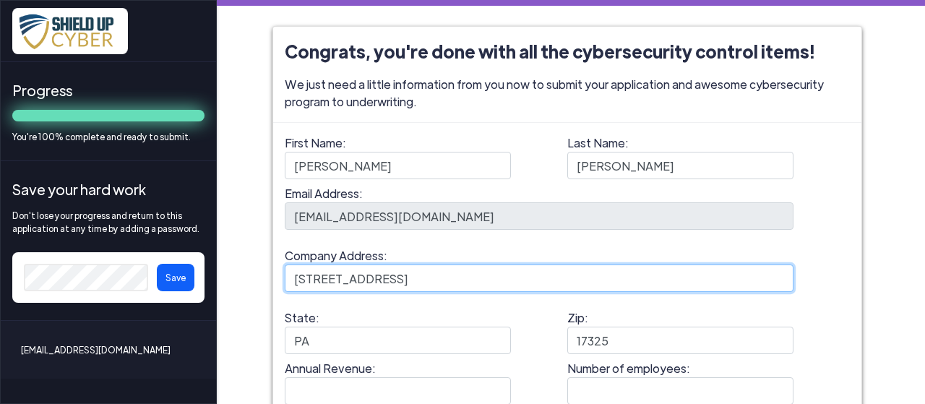
click at [518, 286] on input "220 Baltimore Street" at bounding box center [539, 278] width 509 height 27
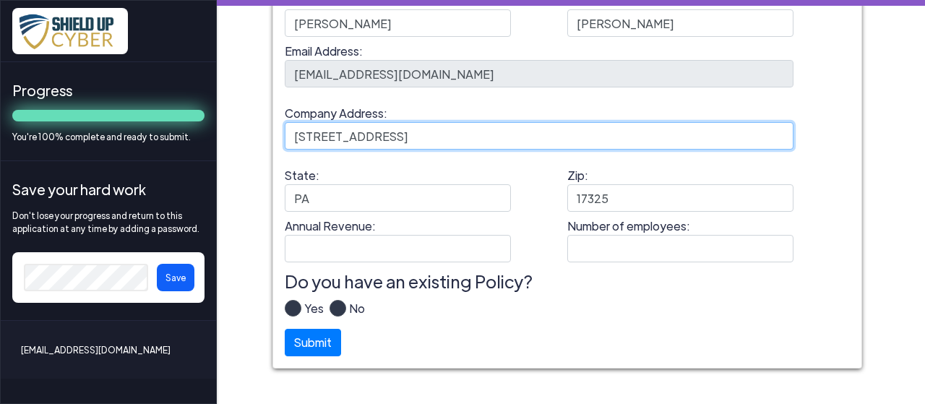
scroll to position [147, 0]
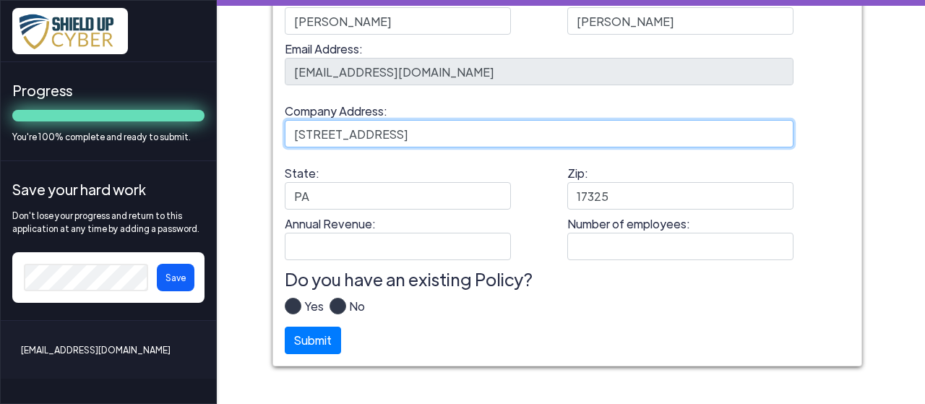
type input "220 Baltimore Street, Gettysburg"
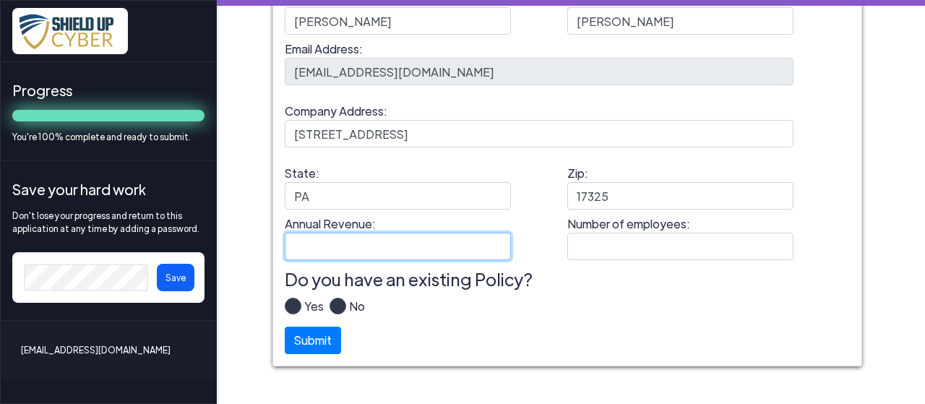
click at [333, 255] on input "Annual Revenue:" at bounding box center [398, 246] width 226 height 27
type input "800000"
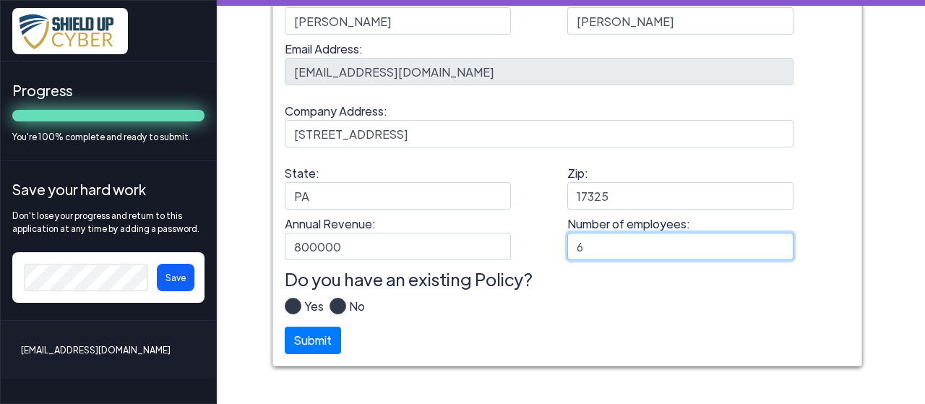
type input "6"
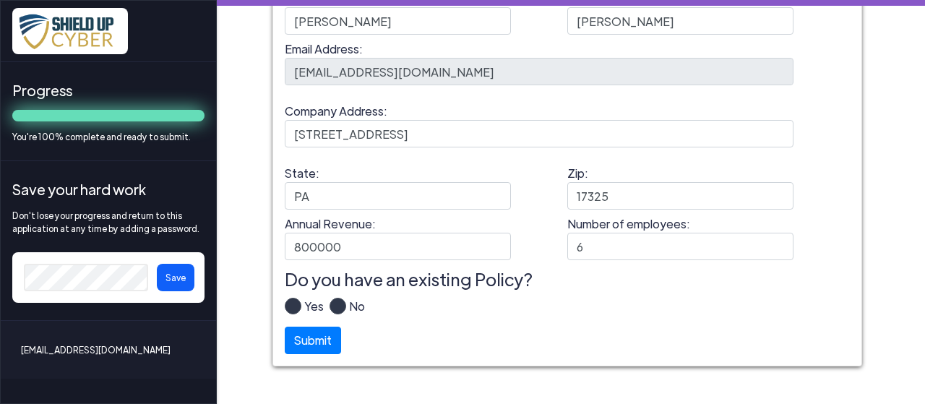
click at [301, 307] on label "Yes" at bounding box center [312, 312] width 22 height 29
click at [0, 0] on input "Yes" at bounding box center [0, 0] width 0 height 0
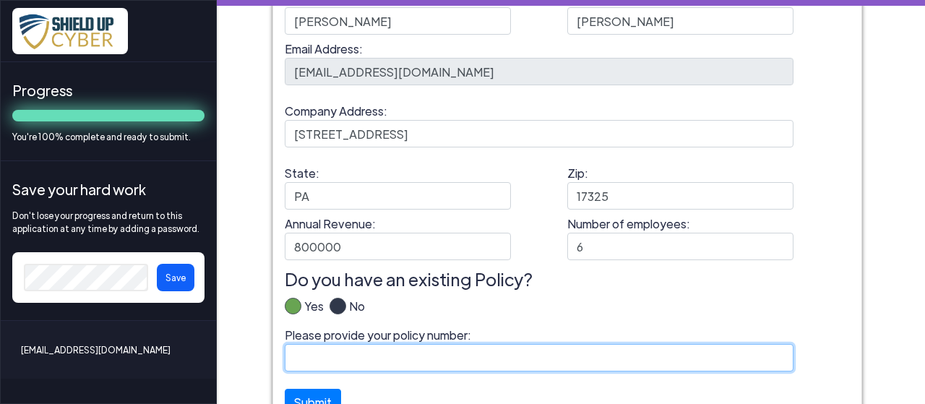
click at [348, 366] on input "Please provide your policy number:" at bounding box center [539, 357] width 509 height 27
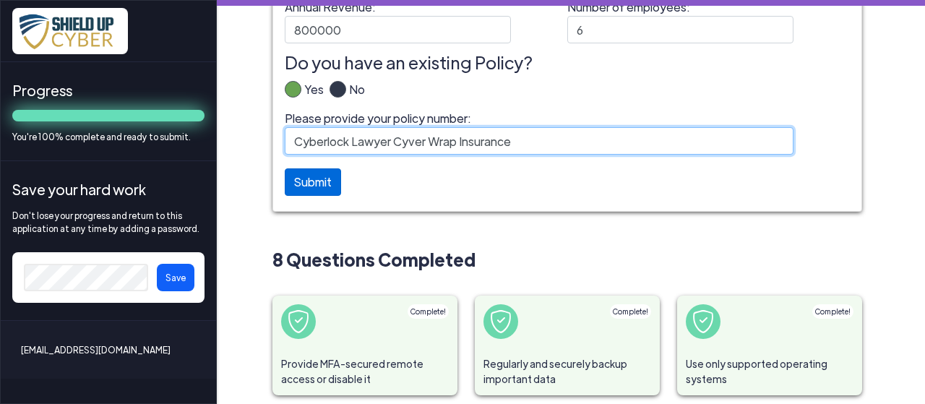
type input "Cyberlock Lawyer Cyver Wrap Insurance"
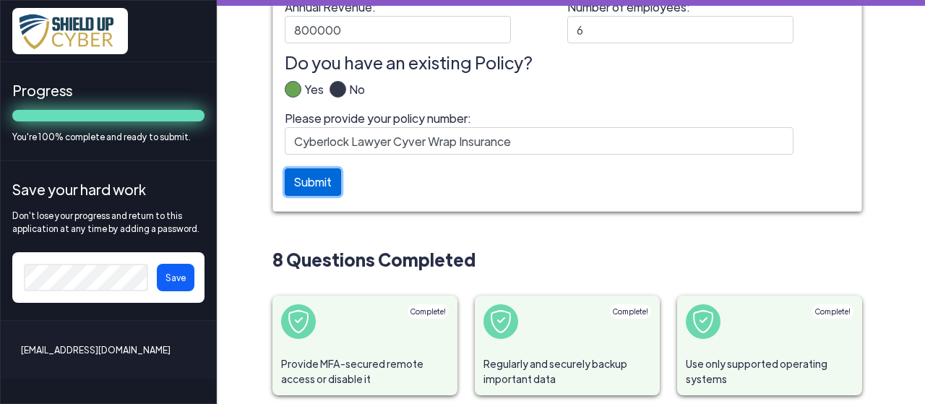
click at [315, 193] on button "Submit" at bounding box center [313, 181] width 56 height 27
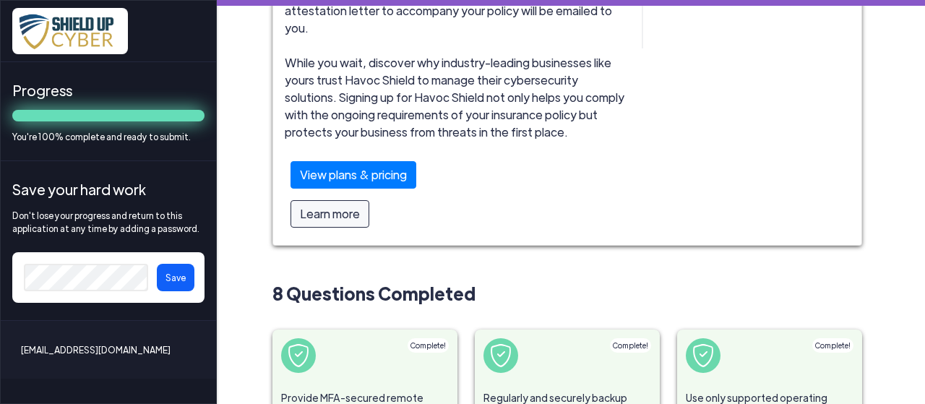
scroll to position [217, 0]
